Goal: Task Accomplishment & Management: Manage account settings

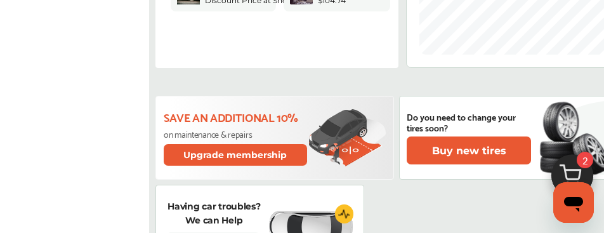
click at [569, 166] on img at bounding box center [572, 178] width 61 height 61
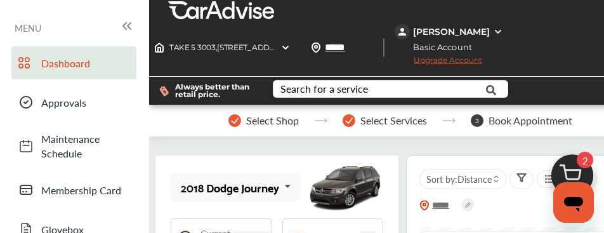
click at [123, 24] on icon at bounding box center [126, 25] width 15 height 15
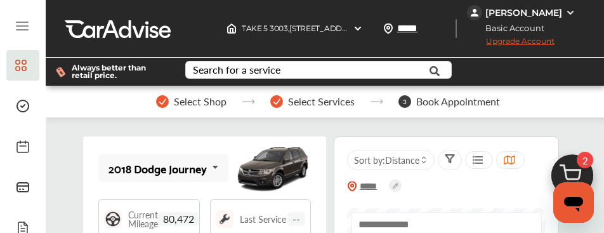
click at [18, 20] on icon at bounding box center [22, 25] width 15 height 15
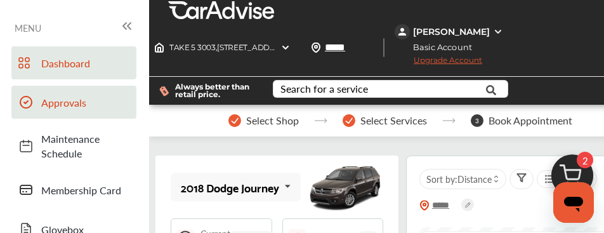
click at [46, 95] on span "Approvals" at bounding box center [85, 102] width 89 height 15
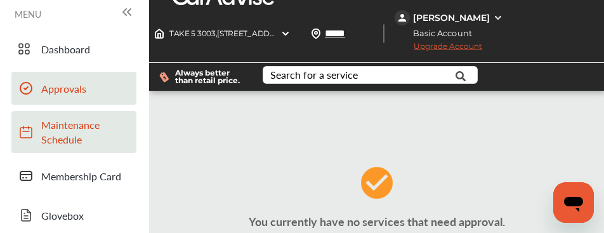
scroll to position [240, 0]
